Goal: Information Seeking & Learning: Learn about a topic

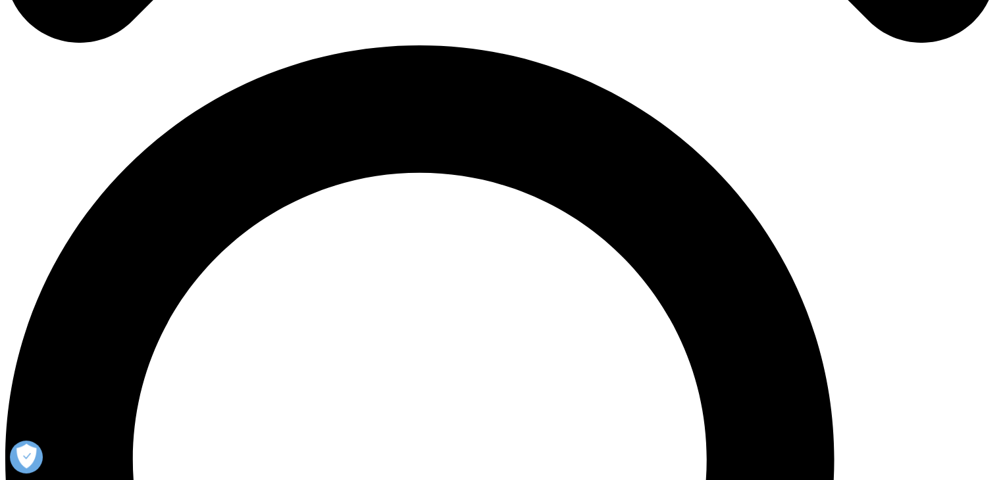
scroll to position [982, 0]
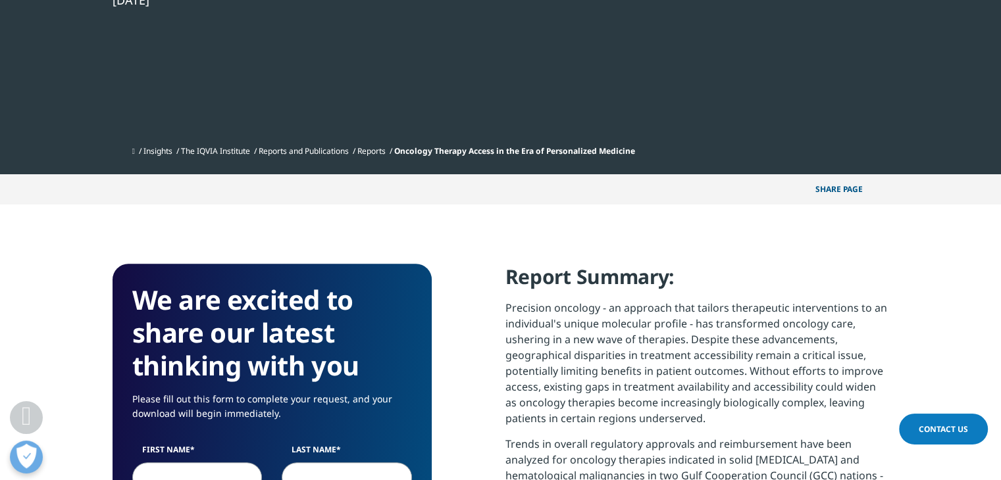
scroll to position [447, 0]
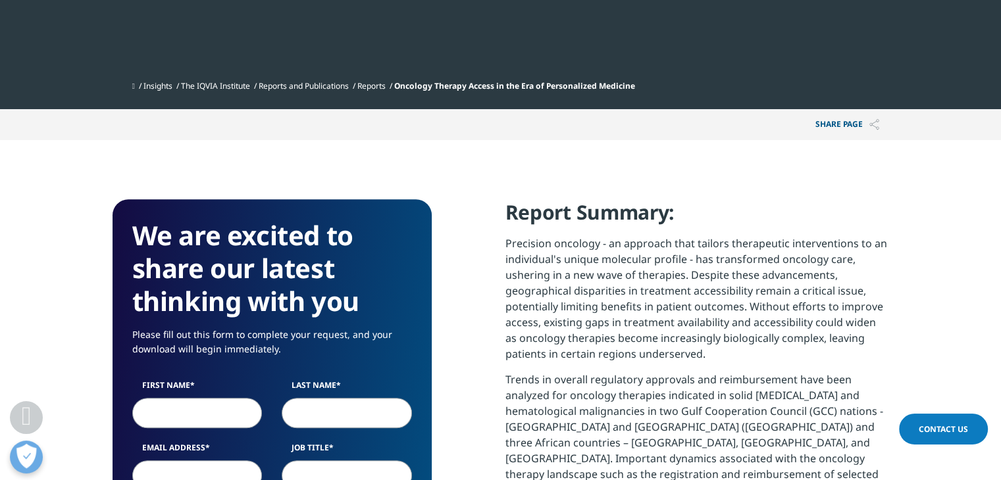
click at [665, 355] on p "Precision oncology - an approach that tailors therapeutic interventions to an i…" at bounding box center [697, 304] width 384 height 136
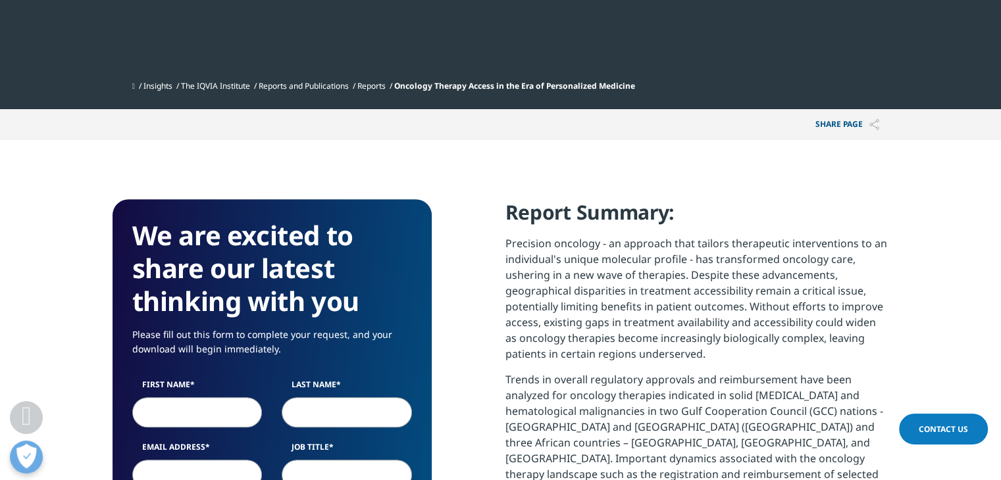
click at [804, 308] on p "Precision oncology - an approach that tailors therapeutic interventions to an i…" at bounding box center [697, 304] width 384 height 136
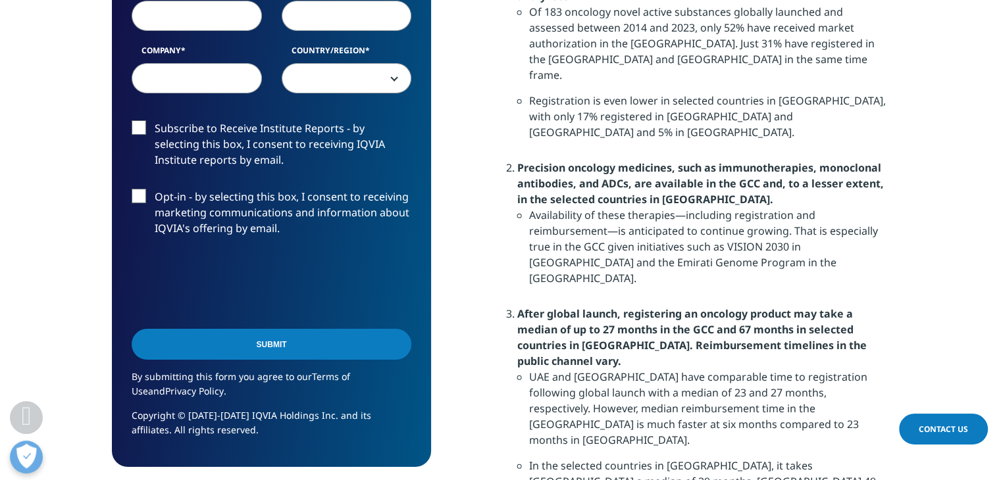
scroll to position [1237, 0]
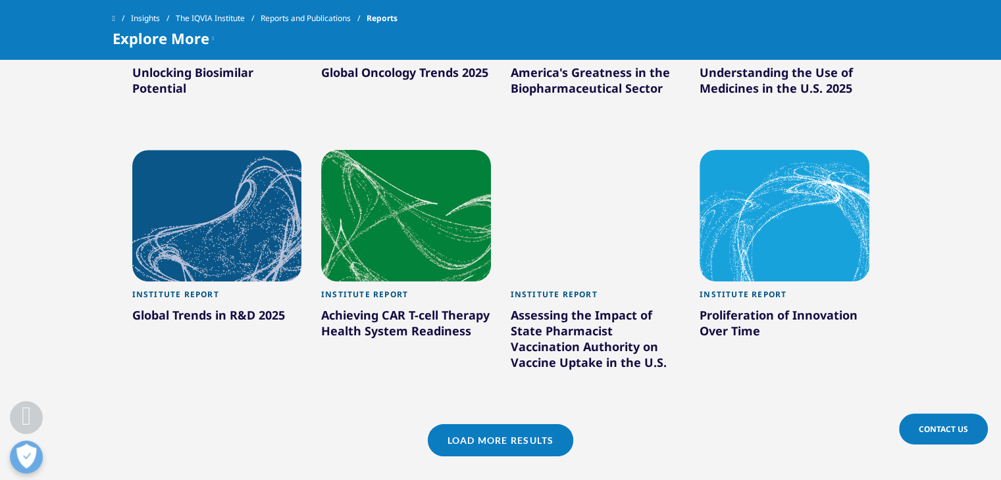
scroll to position [1144, 0]
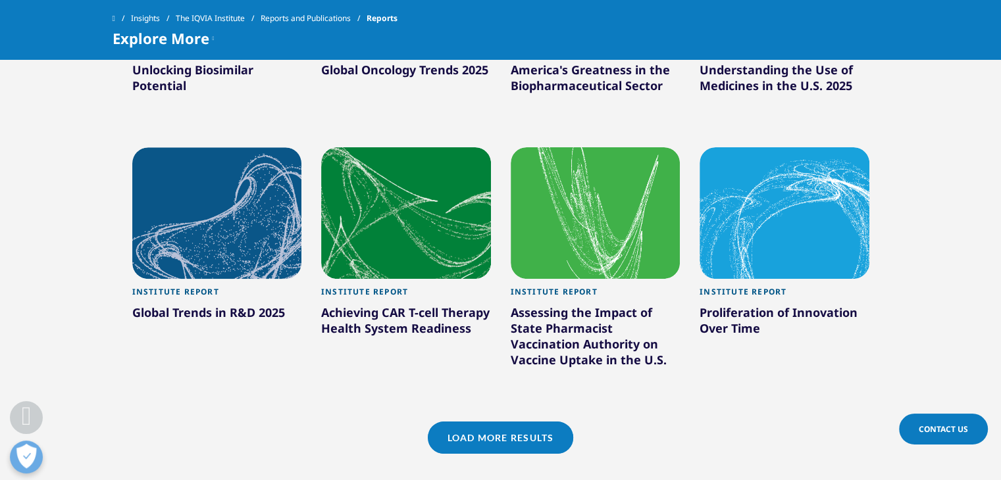
click at [497, 437] on link "Load More Results" at bounding box center [500, 438] width 145 height 32
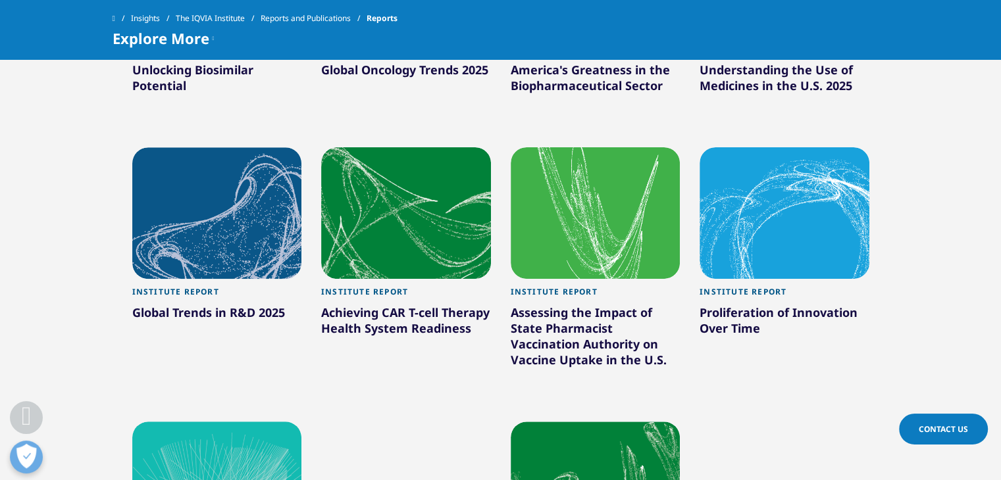
click at [259, 311] on div "Global Trends in R&D 2025" at bounding box center [217, 315] width 170 height 21
